Goal: Navigation & Orientation: Find specific page/section

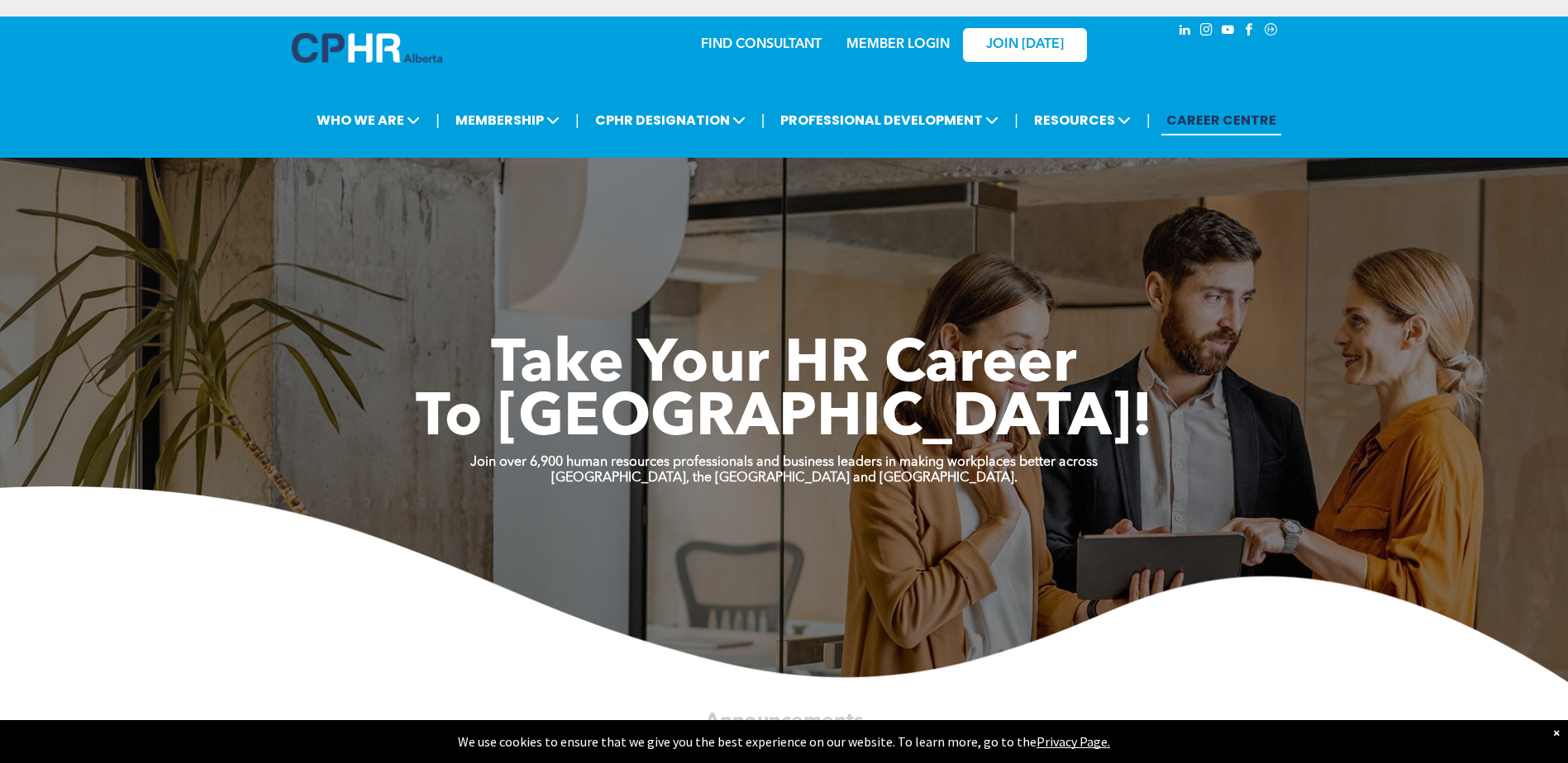
click at [904, 45] on link "MEMBER LOGIN" at bounding box center [898, 44] width 103 height 13
click at [889, 44] on link "MEMBER LOGIN" at bounding box center [898, 44] width 103 height 13
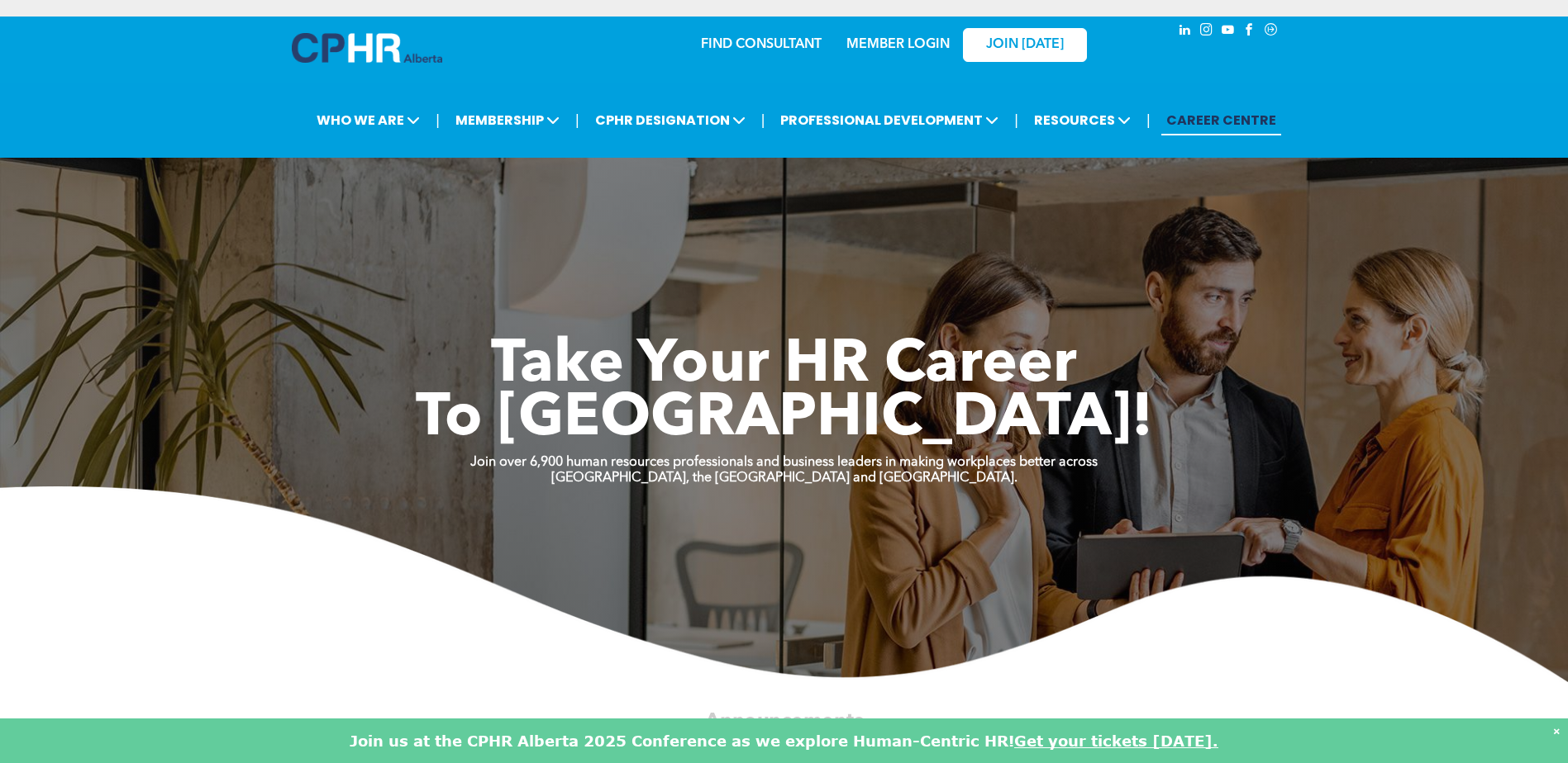
click at [885, 41] on link "MEMBER LOGIN" at bounding box center [898, 44] width 103 height 13
